Goal: Task Accomplishment & Management: Manage account settings

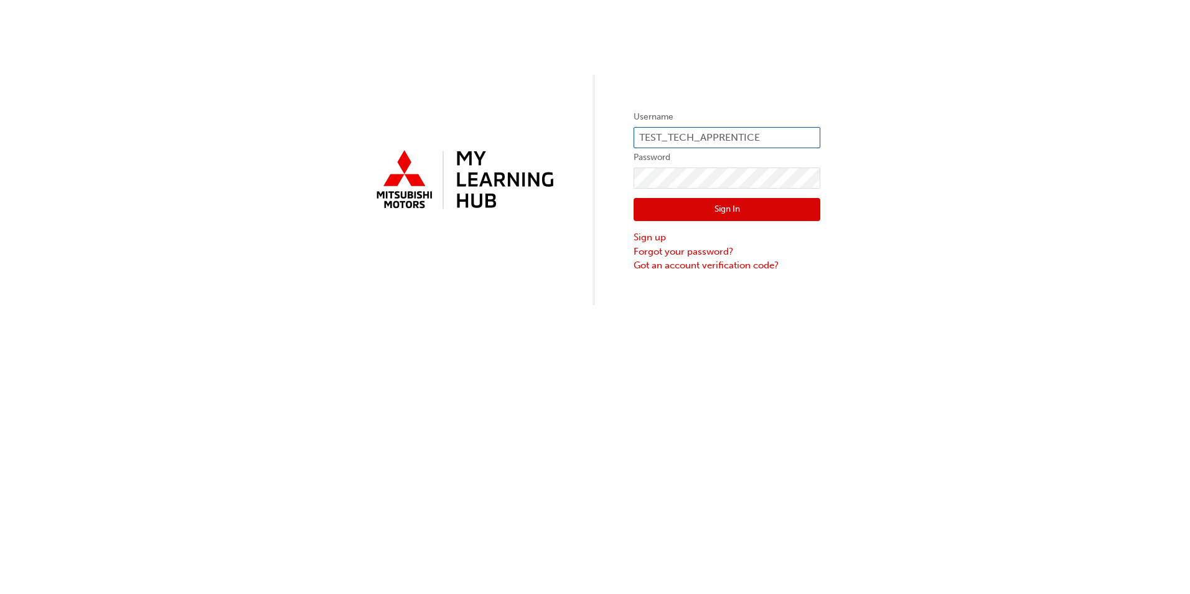
click at [682, 134] on input "TEST_TECH_APPRENTICE" at bounding box center [727, 137] width 187 height 21
paste input "0005555941"
type input "0005555941"
click at [647, 209] on button "Sign In" at bounding box center [727, 210] width 187 height 24
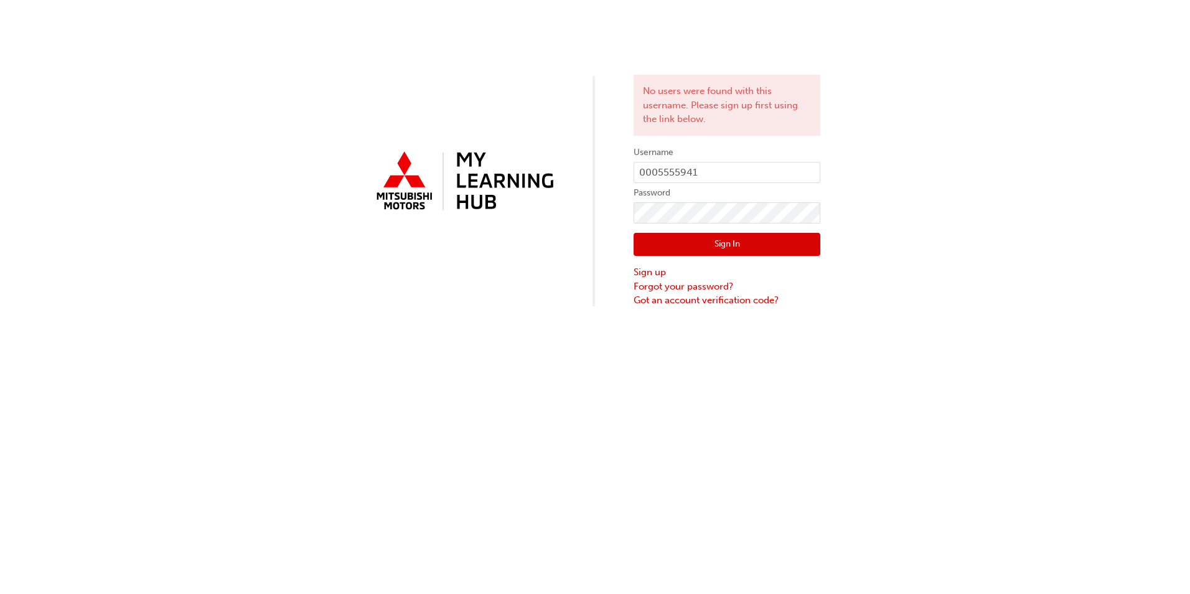
click at [146, 157] on div "No users were found with this username. Please sign up first using the link bel…" at bounding box center [595, 154] width 1190 height 308
